Goal: Transaction & Acquisition: Obtain resource

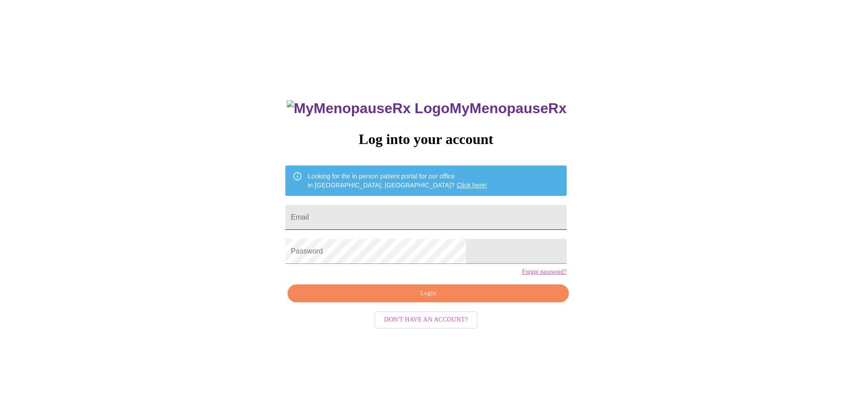
click at [403, 221] on input "Email" at bounding box center [425, 217] width 281 height 25
type input "nicole-[EMAIL_ADDRESS][DOMAIN_NAME]"
click at [445, 299] on span "Login" at bounding box center [428, 293] width 260 height 11
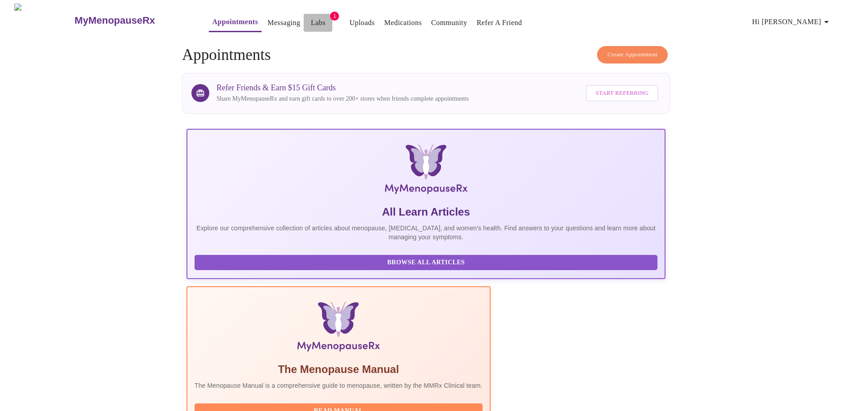
click at [311, 20] on link "Labs" at bounding box center [318, 23] width 15 height 13
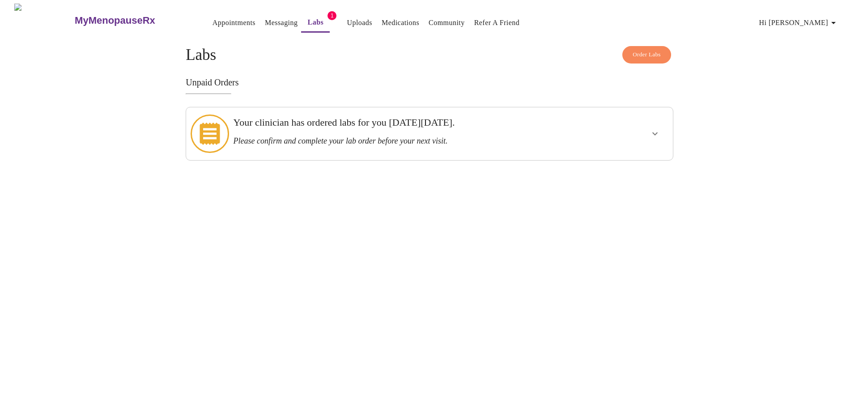
click at [297, 121] on h3 "Your clinician has ordered labs for you [DATE][DATE]." at bounding box center [405, 123] width 345 height 12
click at [662, 130] on button "show more" at bounding box center [654, 133] width 21 height 21
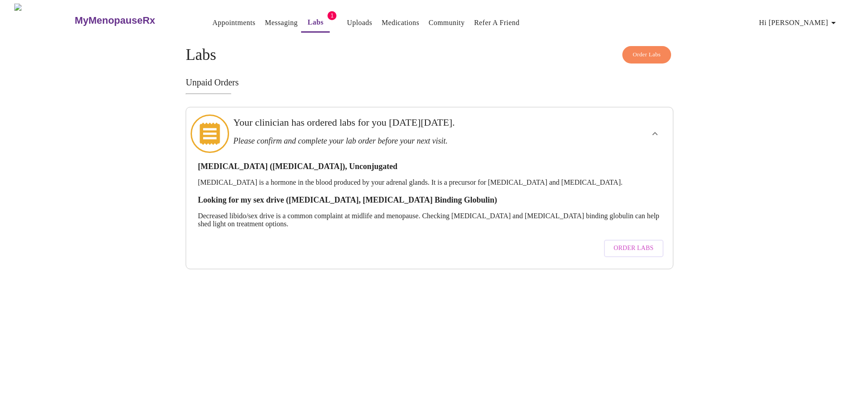
click at [636, 52] on span "Order Labs" at bounding box center [646, 55] width 28 height 10
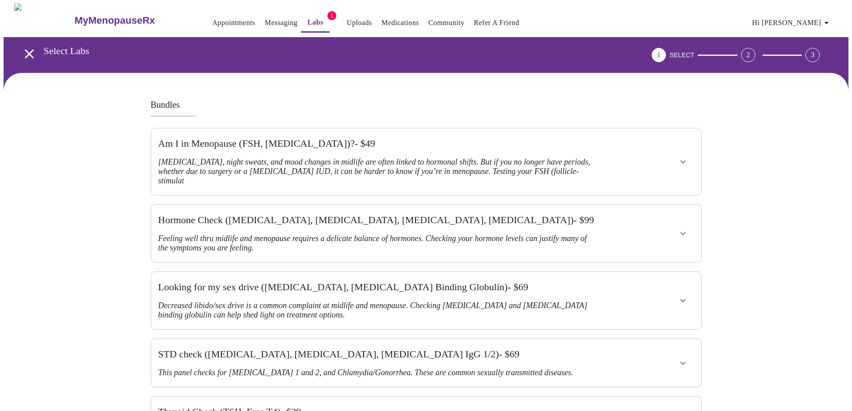
click at [27, 47] on icon "open drawer" at bounding box center [29, 54] width 16 height 16
